Goal: Obtain resource: Download file/media

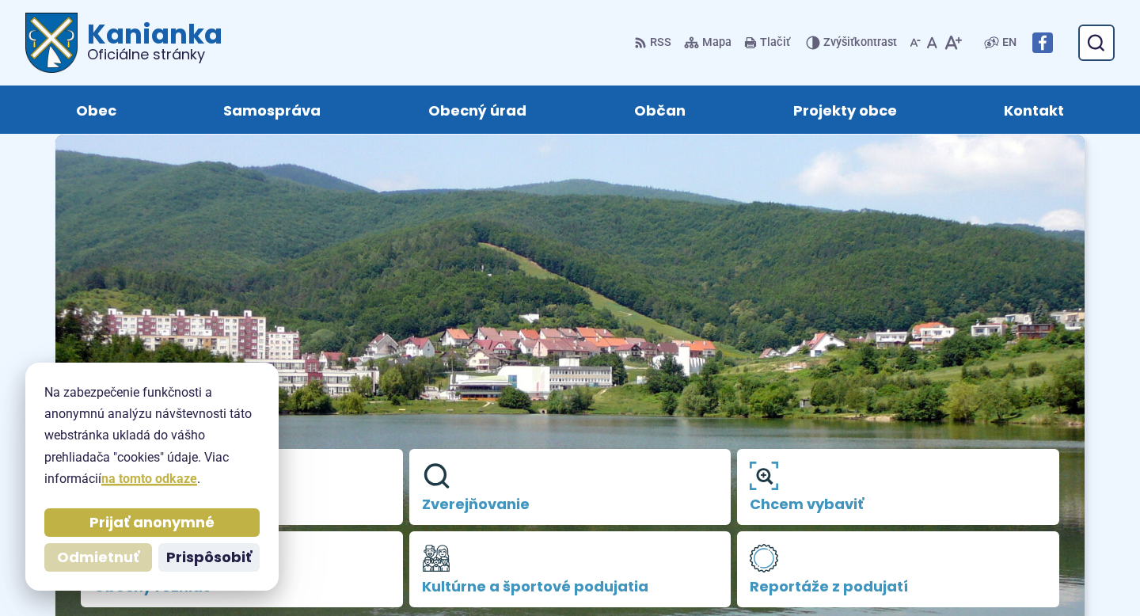
click at [116, 553] on span "Odmietnuť" at bounding box center [98, 558] width 82 height 18
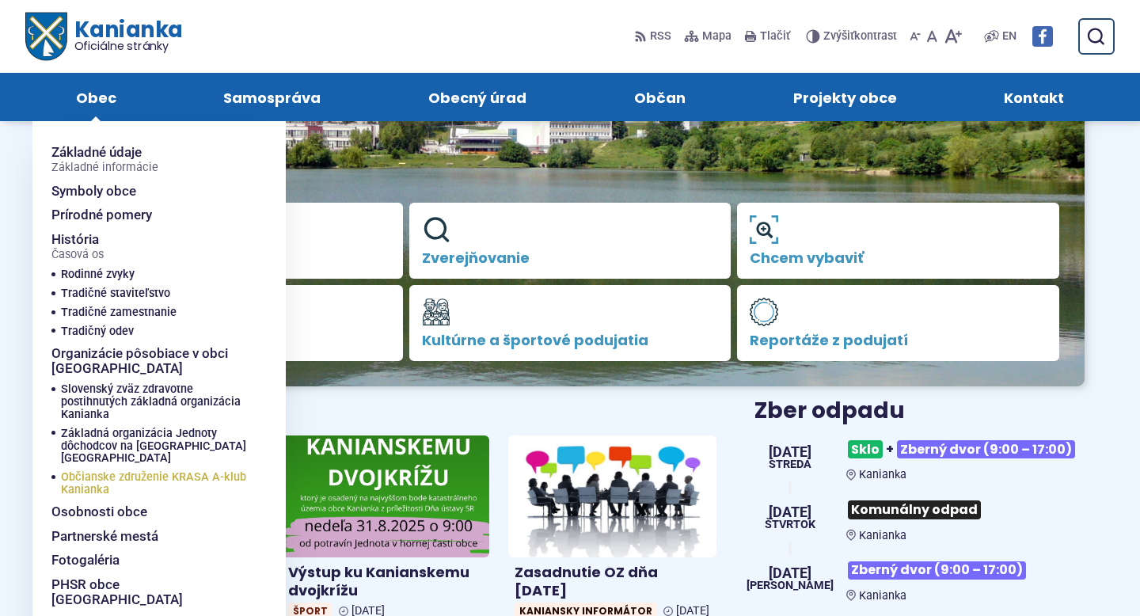
scroll to position [245, 0]
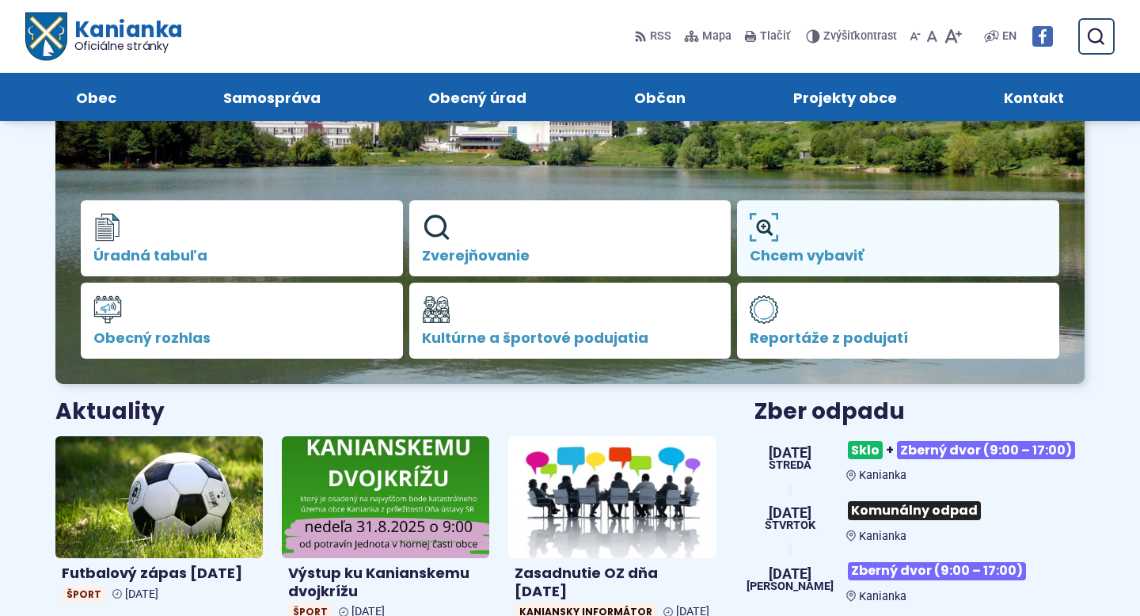
click at [907, 236] on link "Chcem vybaviť" at bounding box center [898, 238] width 322 height 76
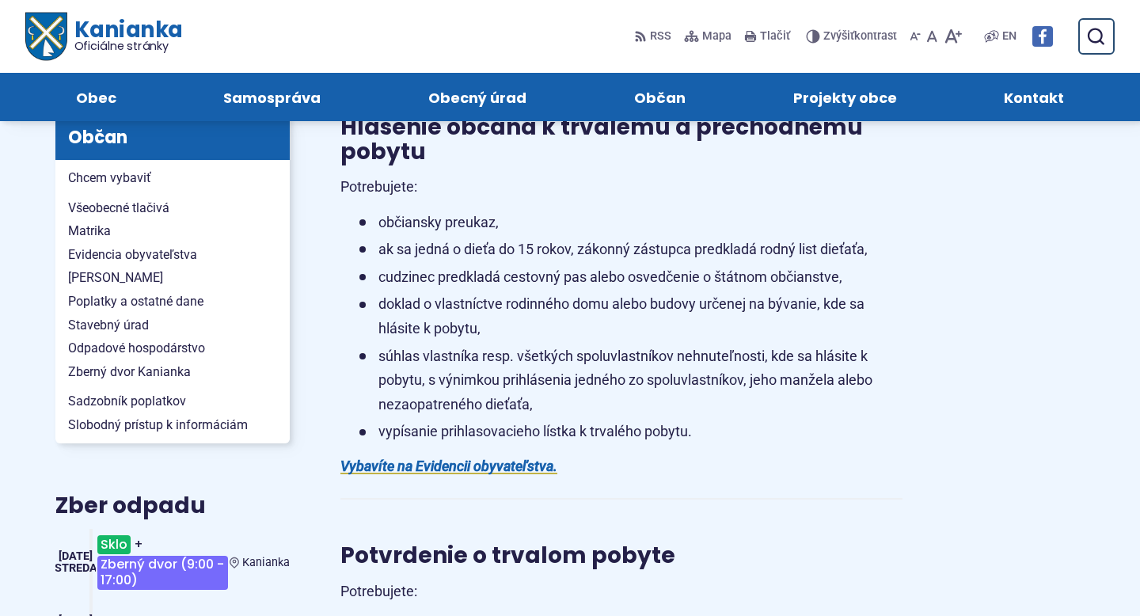
scroll to position [262, 0]
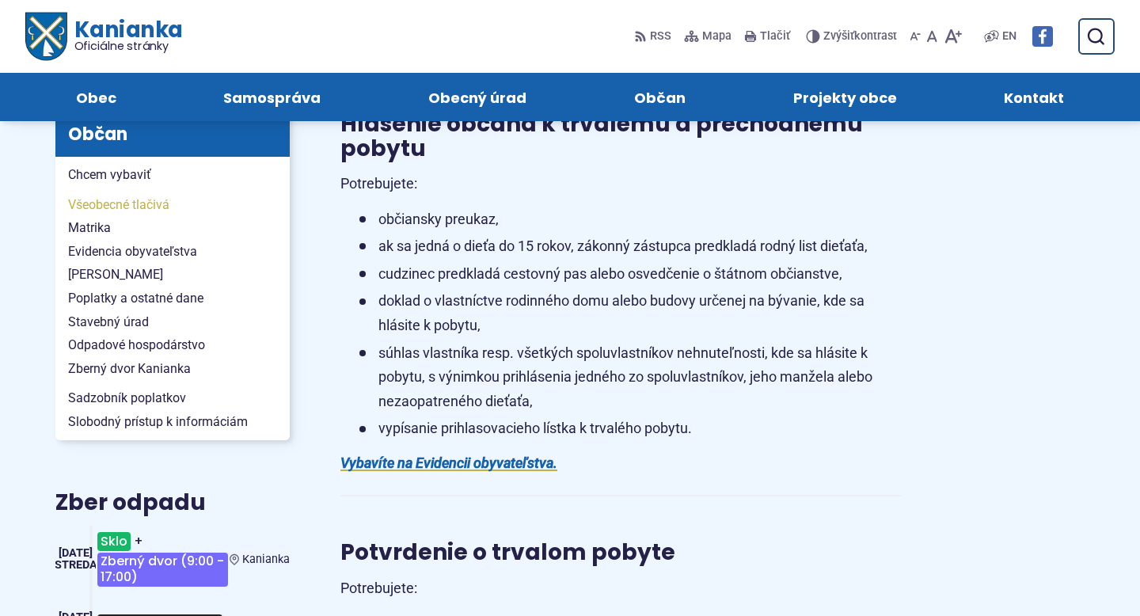
click at [124, 210] on span "Všeobecné tlačivá" at bounding box center [172, 205] width 209 height 24
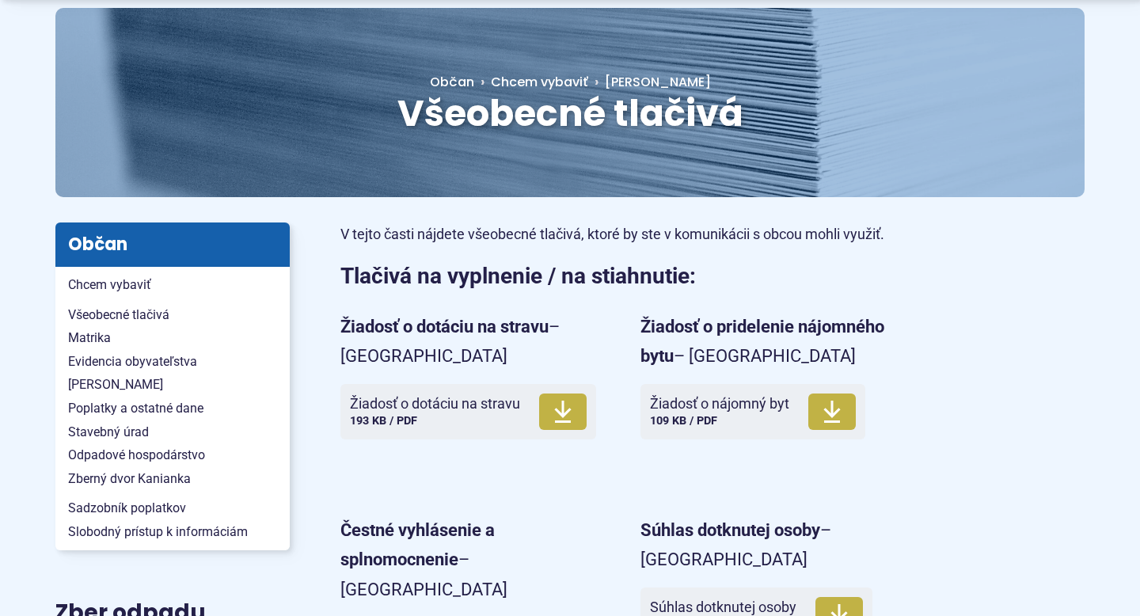
scroll to position [366, 0]
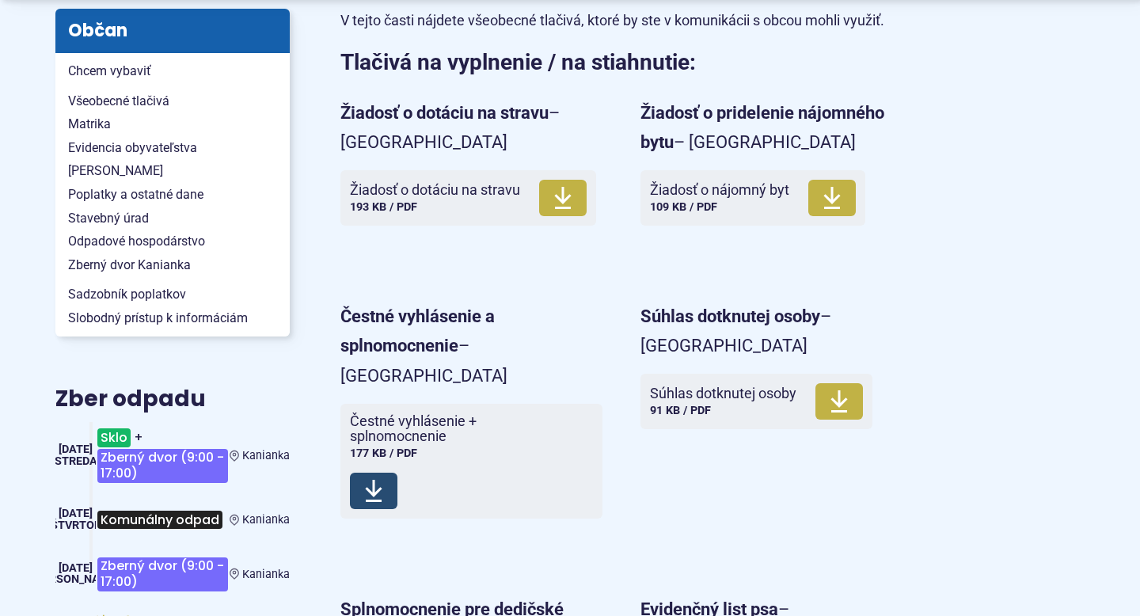
click at [375, 480] on use at bounding box center [373, 491] width 17 height 22
